Goal: Find specific page/section: Find specific page/section

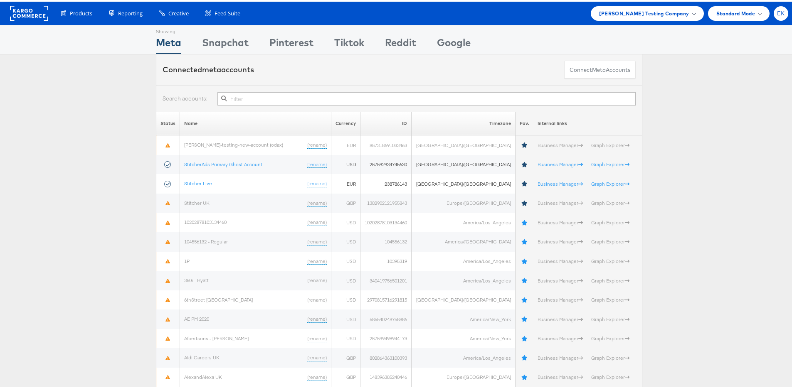
click at [777, 11] on span "EK" at bounding box center [781, 11] width 8 height 5
click at [741, 84] on li "Internal Dashboard" at bounding box center [744, 79] width 88 height 16
click at [734, 77] on link "Internal Dashboard" at bounding box center [745, 79] width 71 height 8
click at [723, 81] on link "Internal Dashboard" at bounding box center [745, 79] width 71 height 8
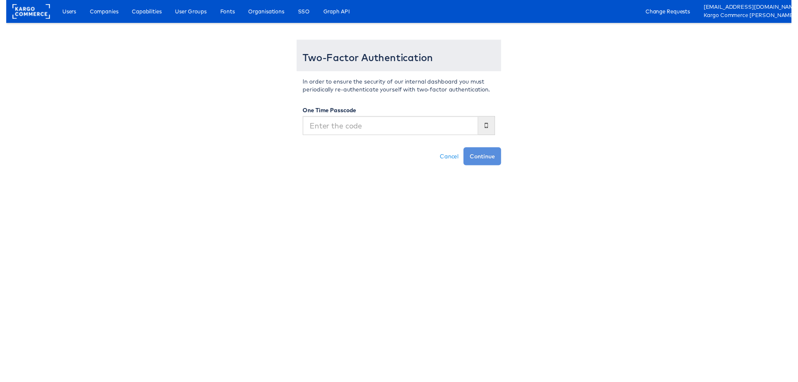
click at [384, 135] on input "text" at bounding box center [390, 127] width 178 height 19
click at [344, 134] on input "text" at bounding box center [390, 127] width 178 height 19
type input "063570"
click at [465, 150] on button "Continue" at bounding box center [484, 159] width 38 height 18
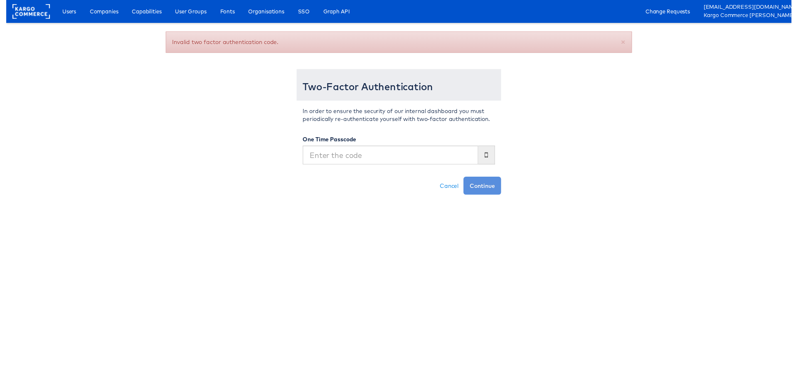
click at [363, 155] on input "text" at bounding box center [390, 157] width 178 height 19
type input "413149"
click at [465, 180] on button "Continue" at bounding box center [484, 189] width 38 height 18
click at [385, 161] on input "text" at bounding box center [390, 157] width 178 height 19
type input "506999"
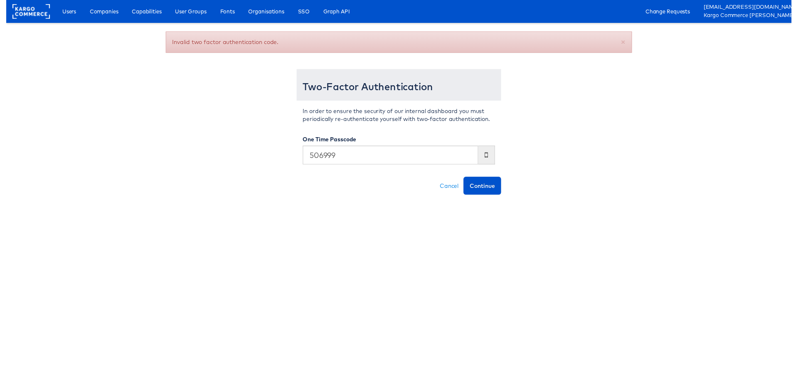
click at [465, 180] on button "Continue" at bounding box center [484, 189] width 38 height 18
click at [341, 157] on input "text" at bounding box center [390, 157] width 178 height 19
type input "636725"
click at [465, 180] on button "Continue" at bounding box center [484, 189] width 38 height 18
click at [362, 156] on input "text" at bounding box center [390, 157] width 178 height 19
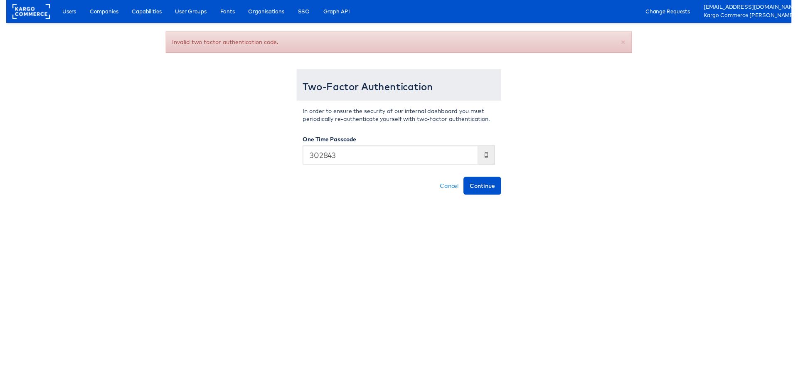
type input "302843"
click at [465, 180] on button "Continue" at bounding box center [484, 189] width 38 height 18
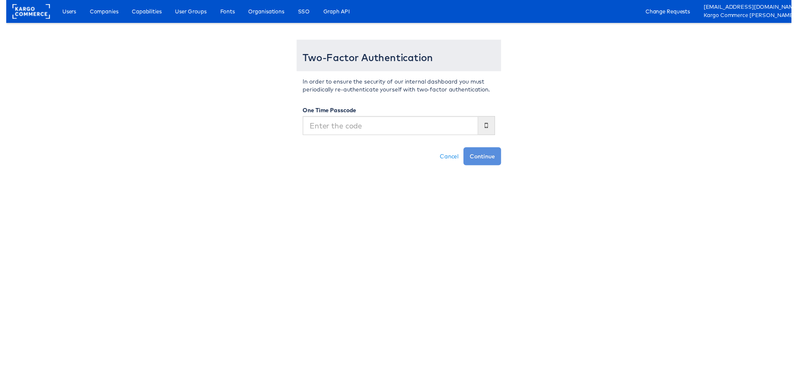
click at [355, 131] on input "text" at bounding box center [390, 127] width 178 height 19
click at [352, 130] on input "text" at bounding box center [390, 127] width 178 height 19
type input "602984"
click at [465, 150] on button "Continue" at bounding box center [484, 159] width 38 height 18
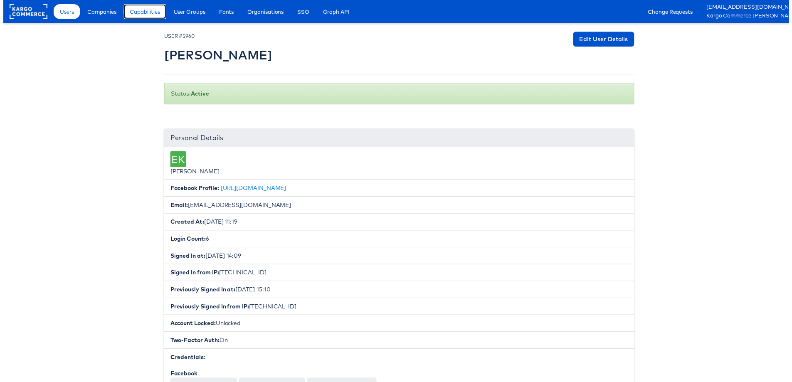
click at [136, 13] on span "Capabilities" at bounding box center [143, 11] width 30 height 8
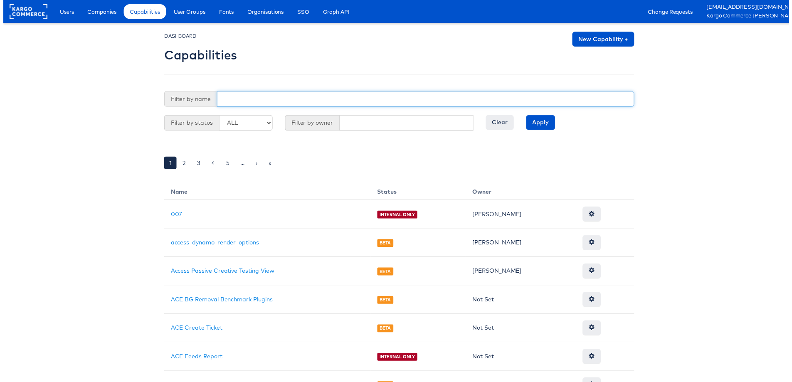
click at [246, 101] on input "text" at bounding box center [425, 100] width 421 height 16
type input "use"
click at [527, 116] on input "Apply" at bounding box center [541, 123] width 29 height 15
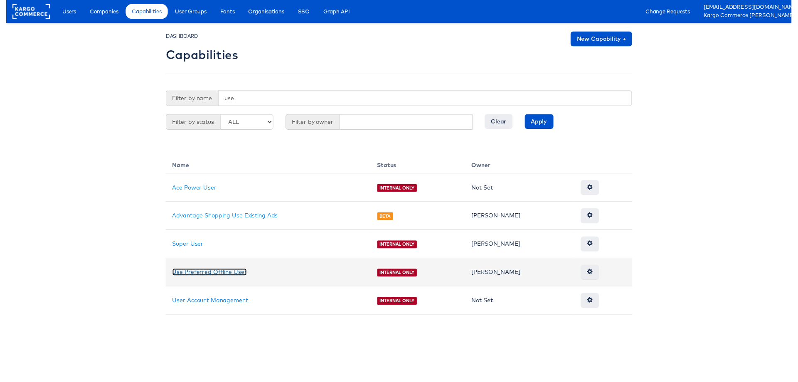
click at [216, 276] on link "Use Preferred Offline User" at bounding box center [207, 276] width 76 height 7
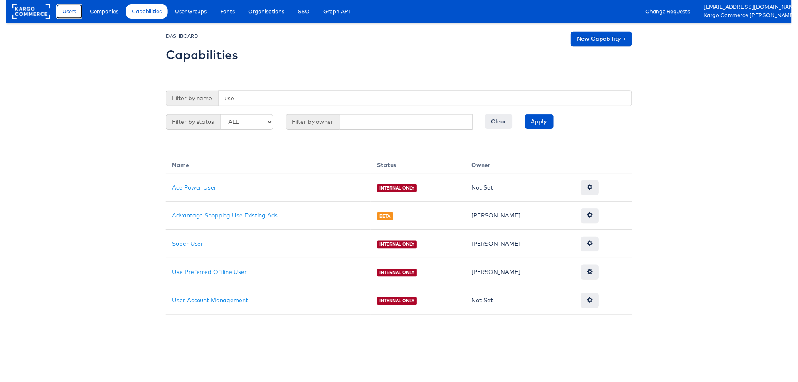
click at [66, 15] on span "Users" at bounding box center [64, 11] width 14 height 8
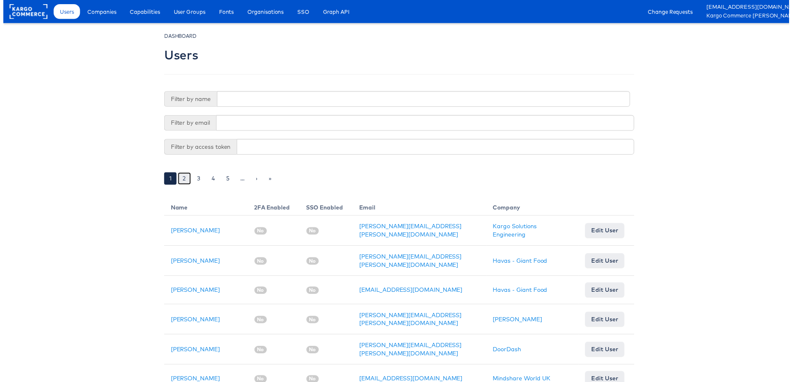
click at [180, 178] on link "2" at bounding box center [182, 180] width 13 height 12
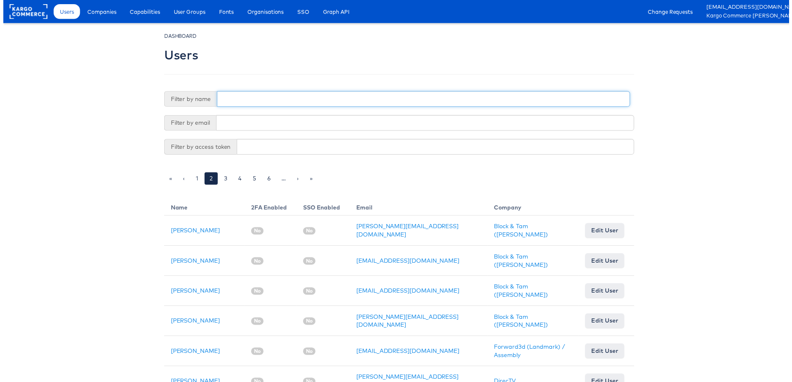
click at [259, 104] on input "text" at bounding box center [423, 100] width 416 height 16
click at [249, 100] on input "text" at bounding box center [423, 100] width 416 height 16
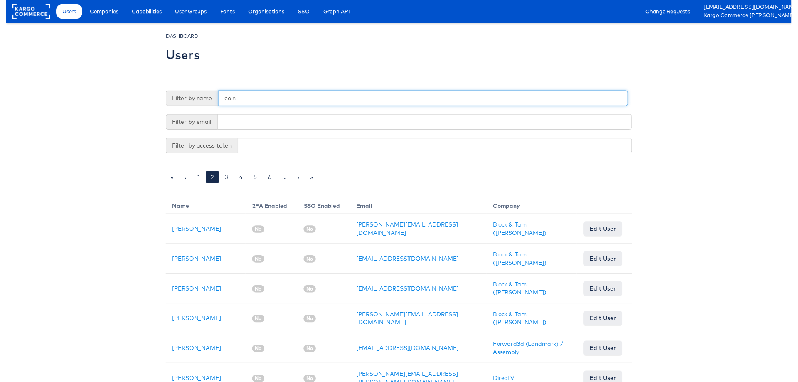
type input "eoin"
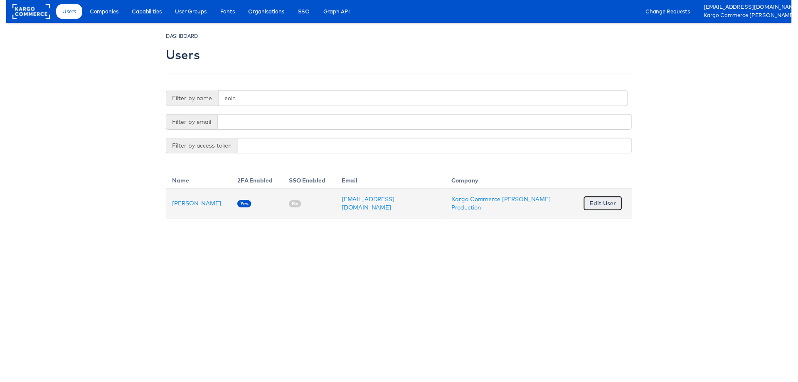
click at [587, 208] on link "Edit User" at bounding box center [605, 206] width 39 height 15
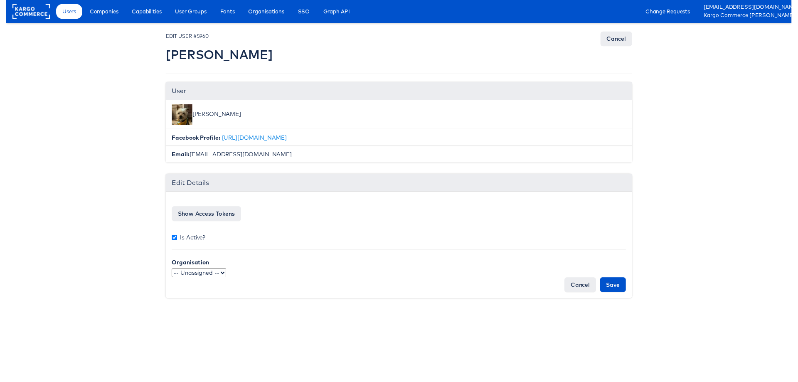
click at [220, 277] on select "-- Unassigned -- qaSSO 124.1test OKTA" at bounding box center [195, 277] width 55 height 9
click at [98, 12] on span "Companies" at bounding box center [99, 11] width 29 height 8
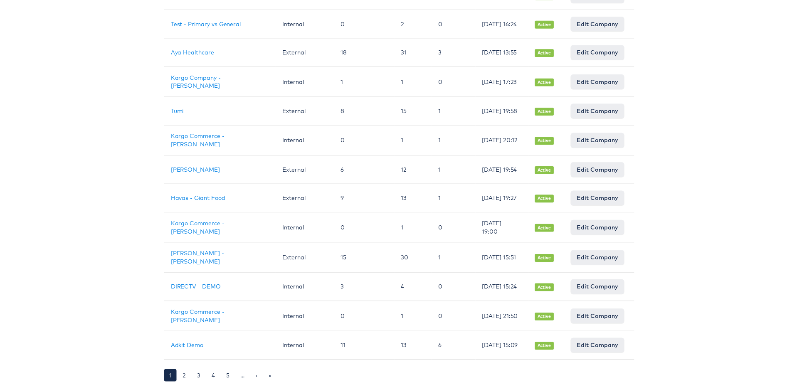
scroll to position [555, 0]
click at [180, 374] on link "2" at bounding box center [182, 378] width 13 height 12
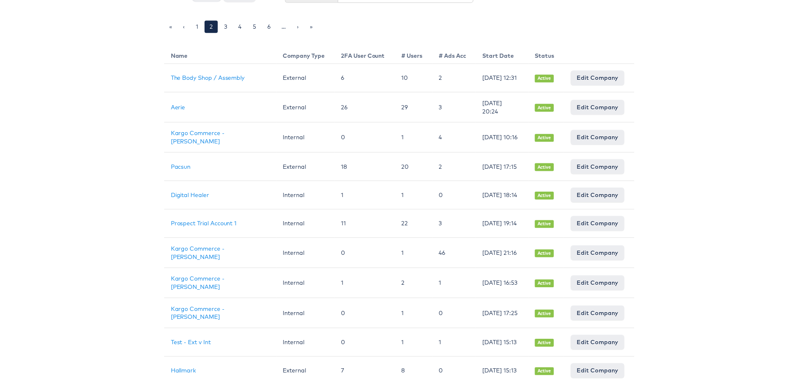
scroll to position [571, 0]
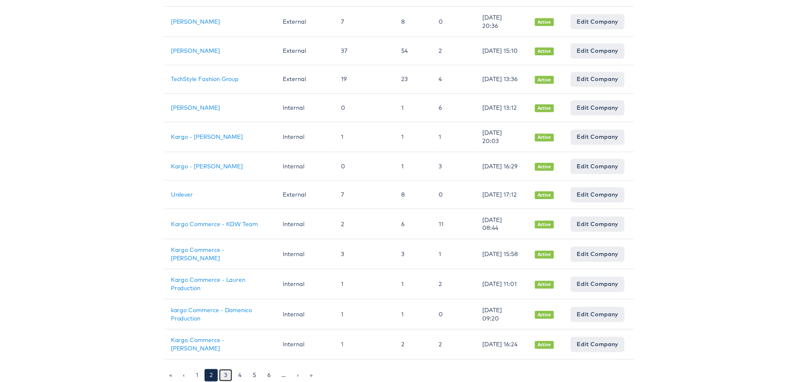
click at [221, 373] on link "3" at bounding box center [223, 378] width 13 height 12
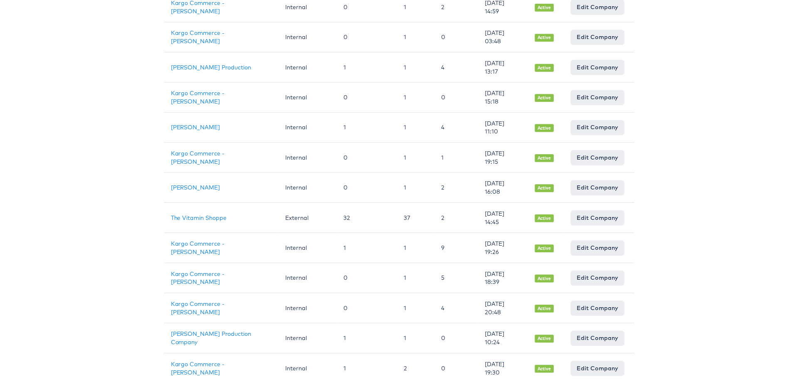
scroll to position [571, 0]
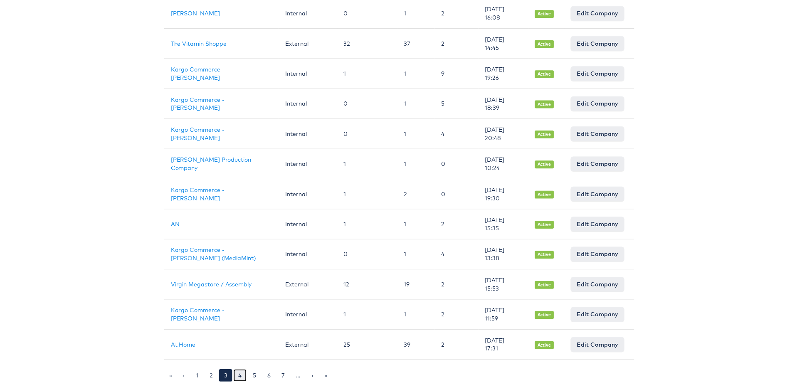
click at [237, 372] on link "4" at bounding box center [238, 378] width 13 height 12
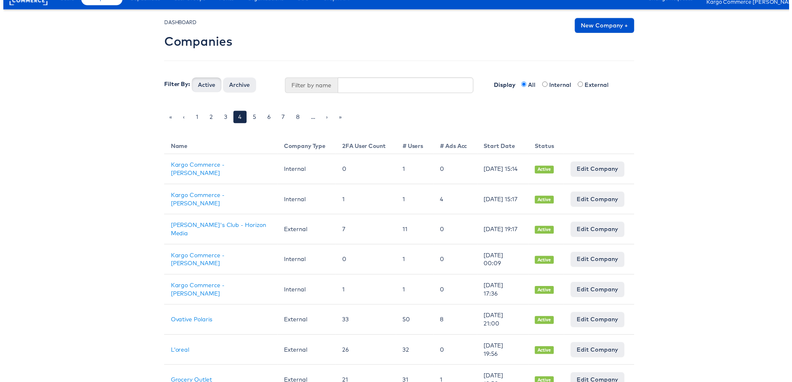
scroll to position [15, 0]
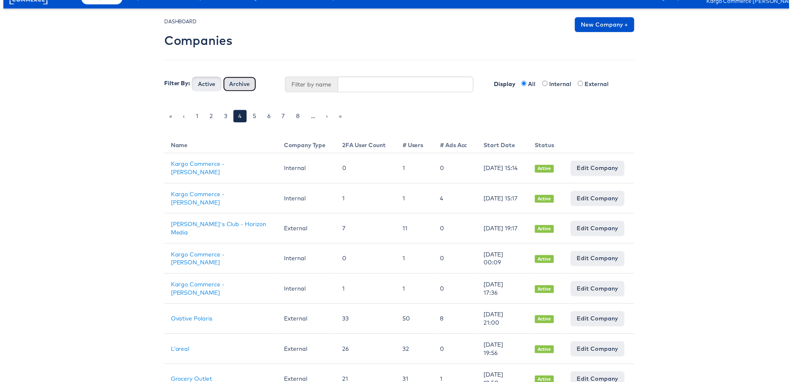
click at [239, 86] on button "Archive" at bounding box center [237, 84] width 33 height 15
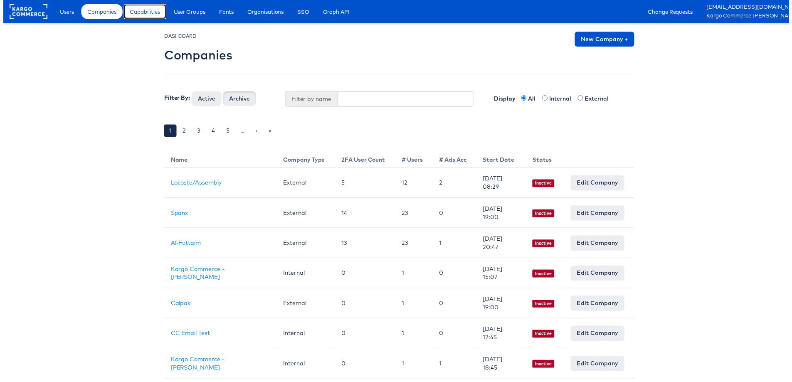
click at [144, 17] on link "Capabilities" at bounding box center [142, 11] width 43 height 15
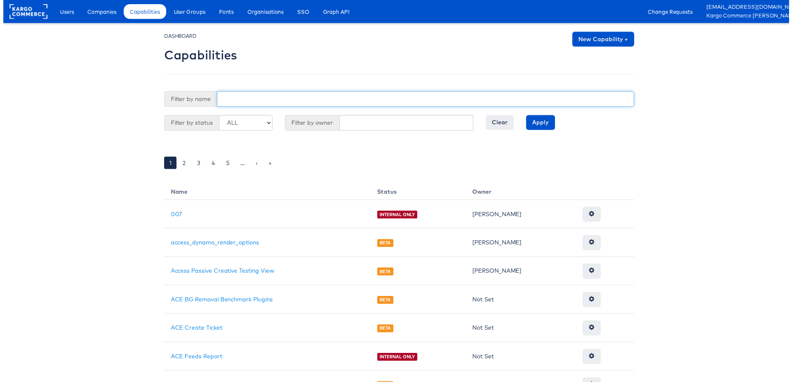
click at [245, 107] on input "text" at bounding box center [425, 100] width 421 height 16
type input "use"
click at [527, 116] on input "Apply" at bounding box center [541, 123] width 29 height 15
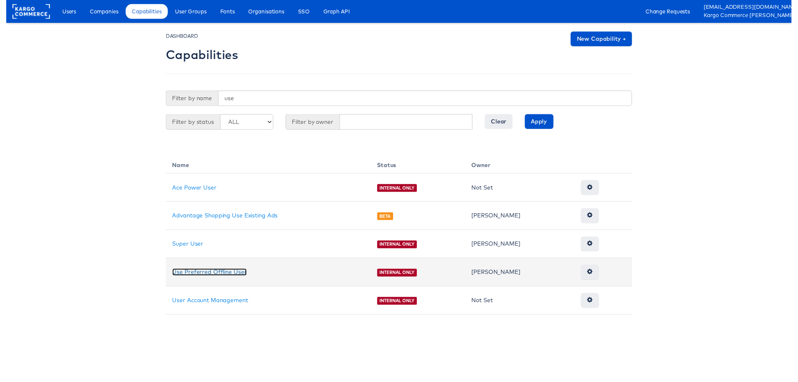
click at [209, 278] on link "Use Preferred Offline User" at bounding box center [207, 276] width 76 height 7
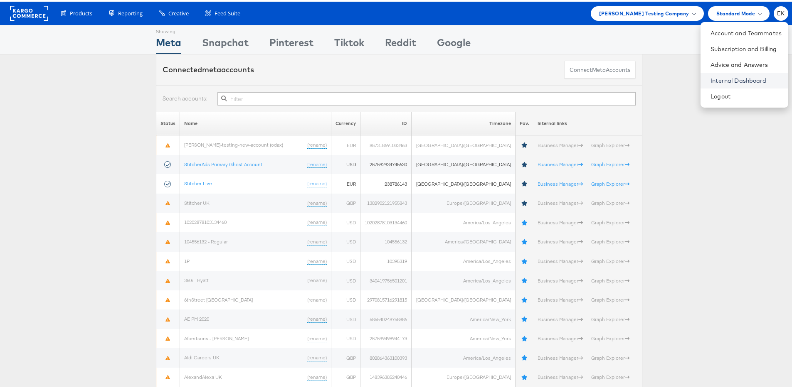
click at [741, 81] on link "Internal Dashboard" at bounding box center [745, 79] width 71 height 8
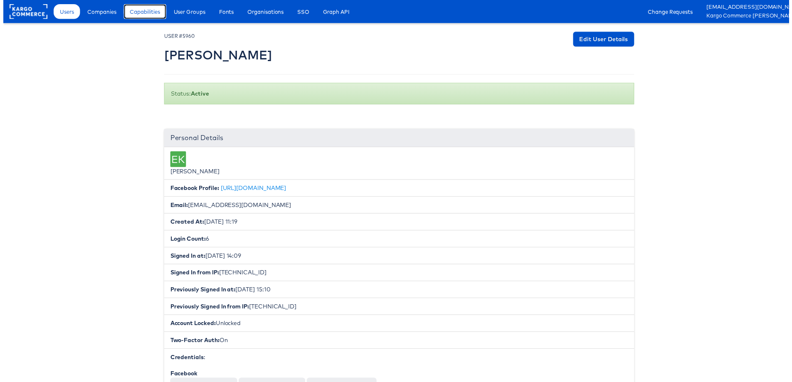
click at [148, 16] on link "Capabilities" at bounding box center [142, 11] width 43 height 15
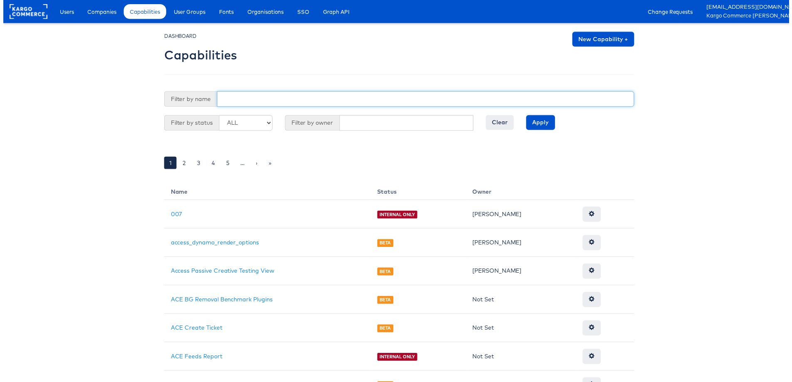
click at [241, 106] on input "text" at bounding box center [425, 100] width 421 height 16
type input "use"
click at [527, 116] on input "Apply" at bounding box center [541, 123] width 29 height 15
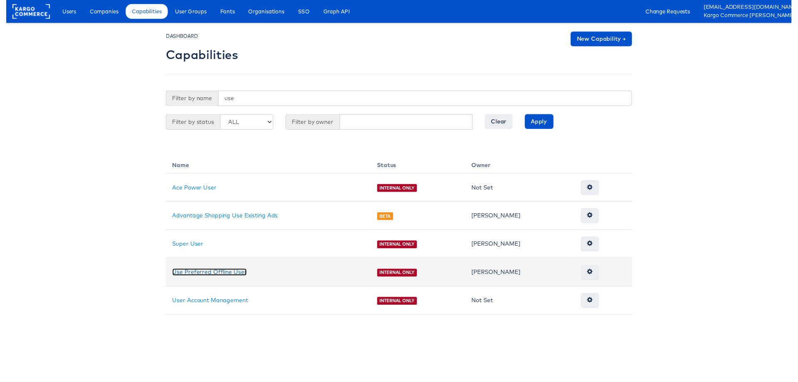
click at [218, 278] on link "Use Preferred Offline User" at bounding box center [207, 276] width 76 height 7
